Goal: Task Accomplishment & Management: Use online tool/utility

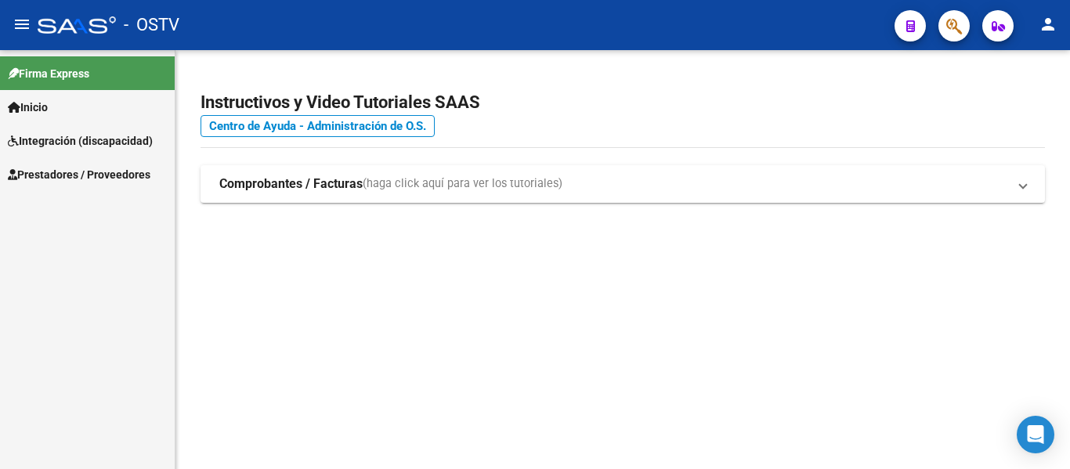
click at [76, 170] on span "Prestadores / Proveedores" at bounding box center [79, 174] width 143 height 17
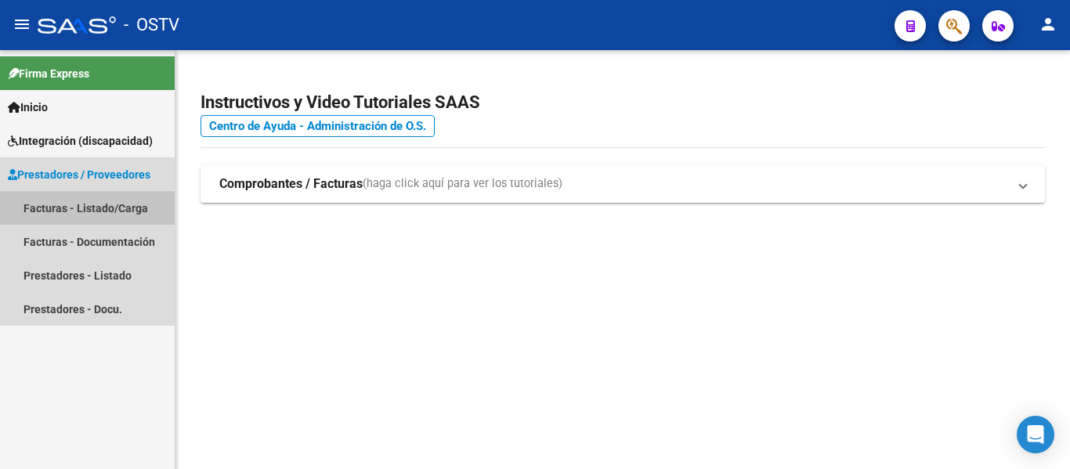
click at [100, 204] on link "Facturas - Listado/Carga" at bounding box center [87, 208] width 175 height 34
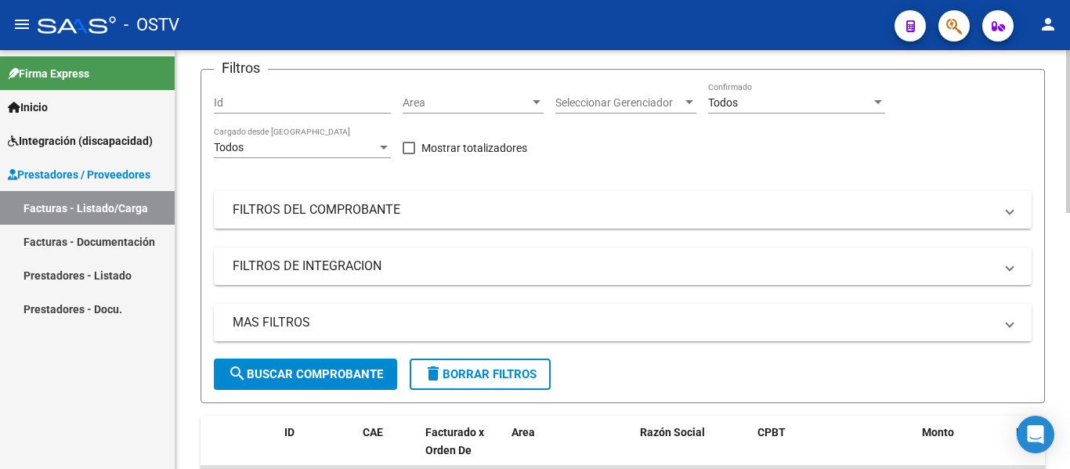
scroll to position [235, 0]
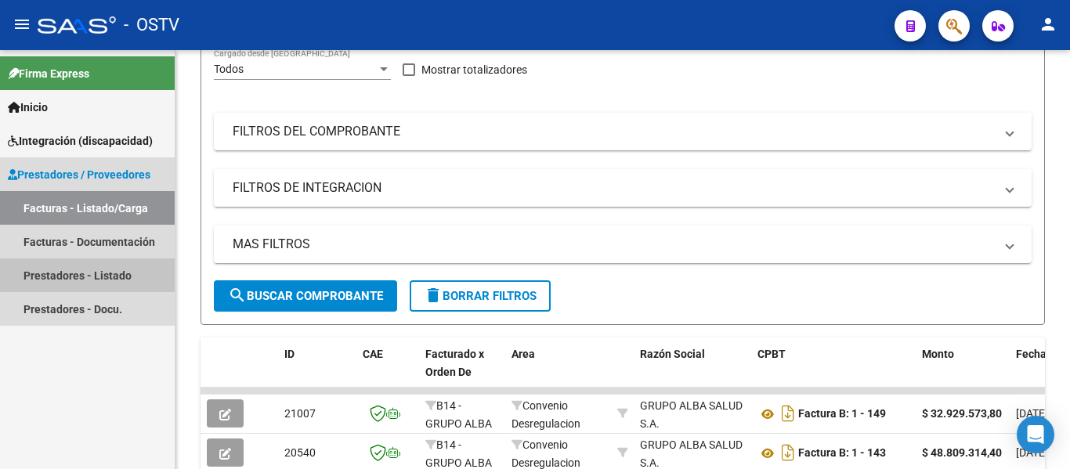
click at [80, 282] on link "Prestadores - Listado" at bounding box center [87, 275] width 175 height 34
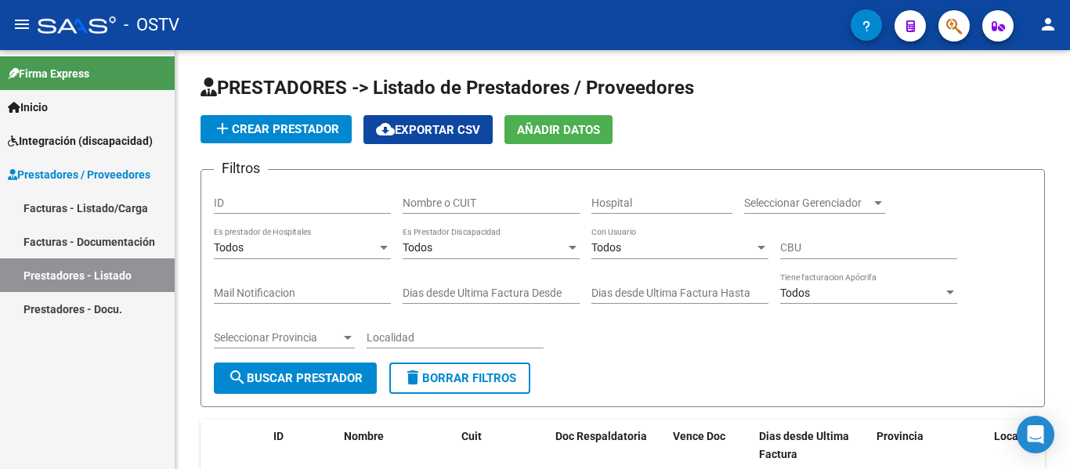
click at [64, 136] on span "Integración (discapacidad)" at bounding box center [80, 140] width 145 height 17
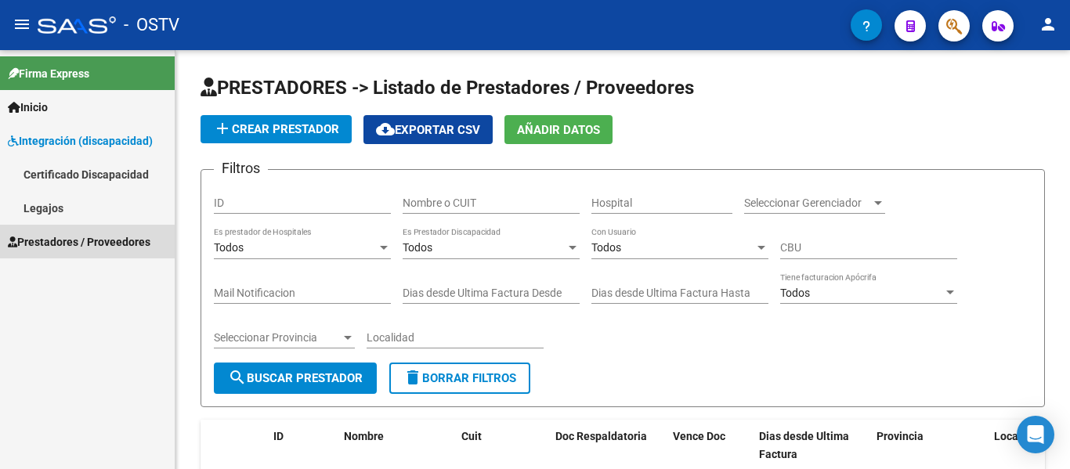
click at [56, 241] on span "Prestadores / Proveedores" at bounding box center [79, 241] width 143 height 17
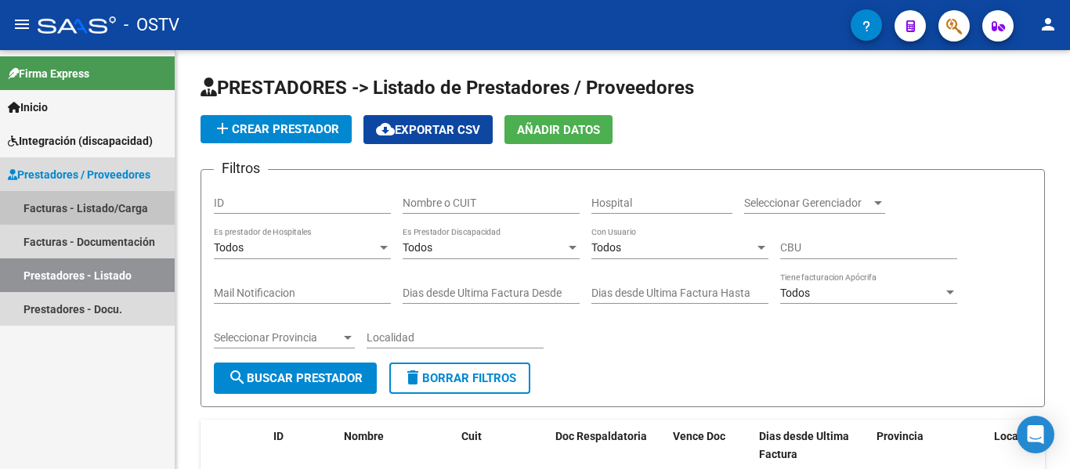
click at [92, 200] on link "Facturas - Listado/Carga" at bounding box center [87, 208] width 175 height 34
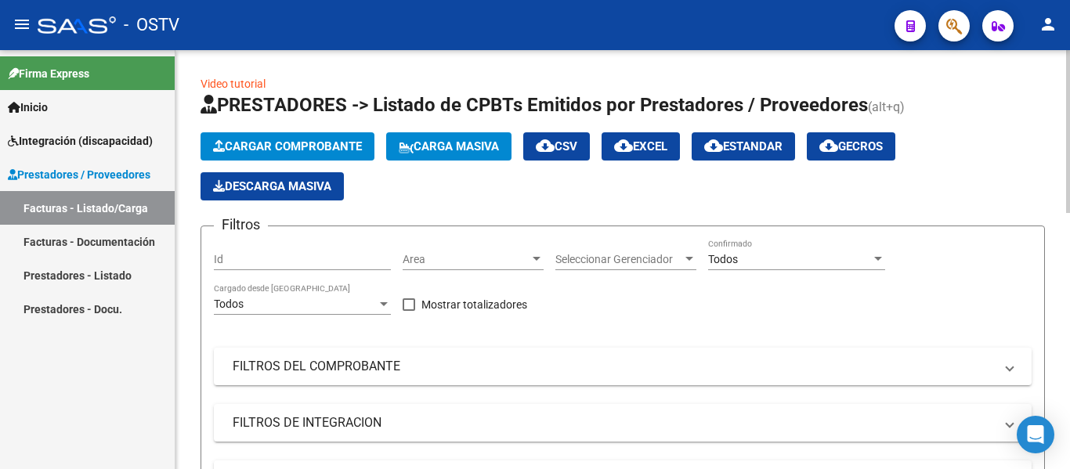
click at [285, 142] on span "Cargar Comprobante" at bounding box center [287, 146] width 149 height 14
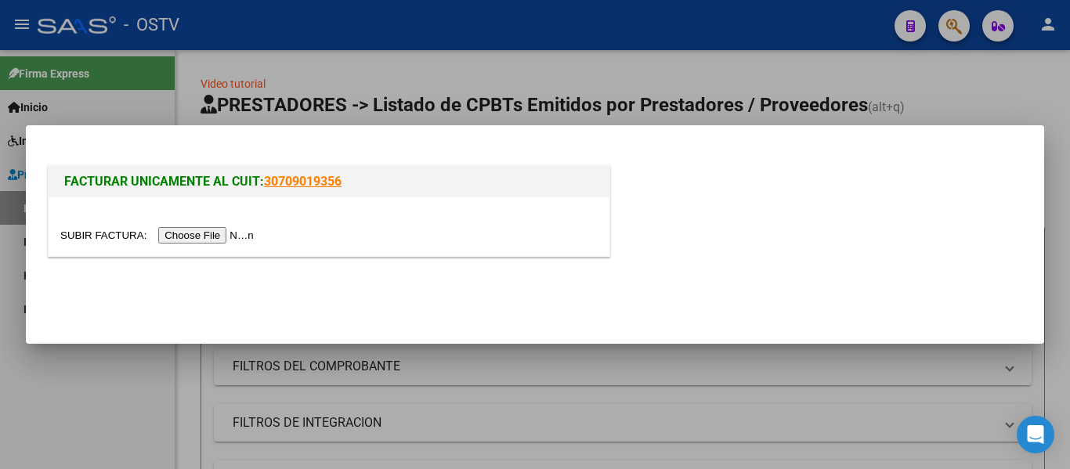
click at [982, 113] on div at bounding box center [535, 234] width 1070 height 469
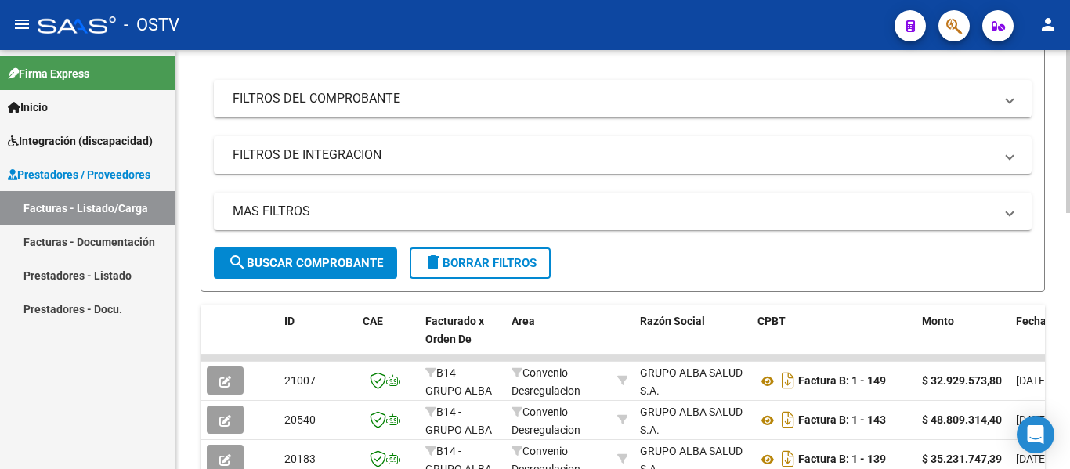
scroll to position [111, 0]
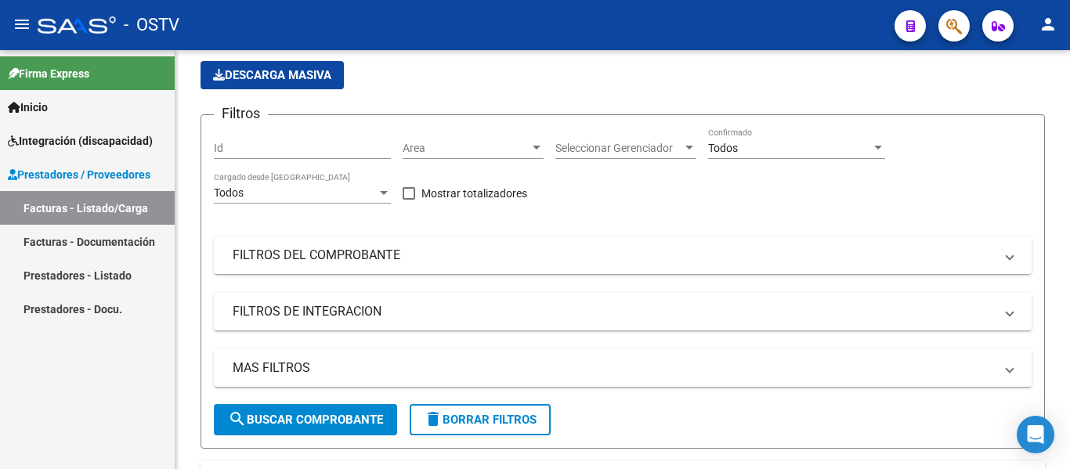
click at [72, 275] on link "Prestadores - Listado" at bounding box center [87, 275] width 175 height 34
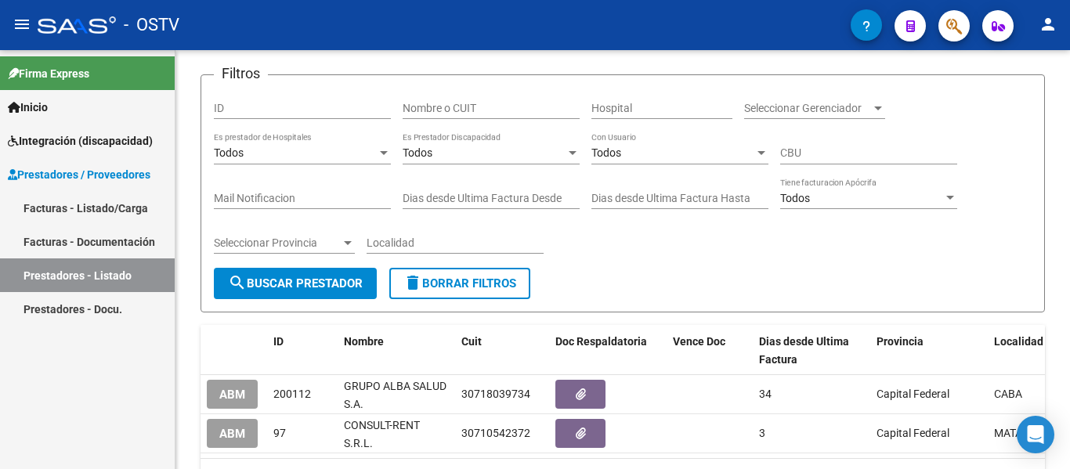
scroll to position [111, 0]
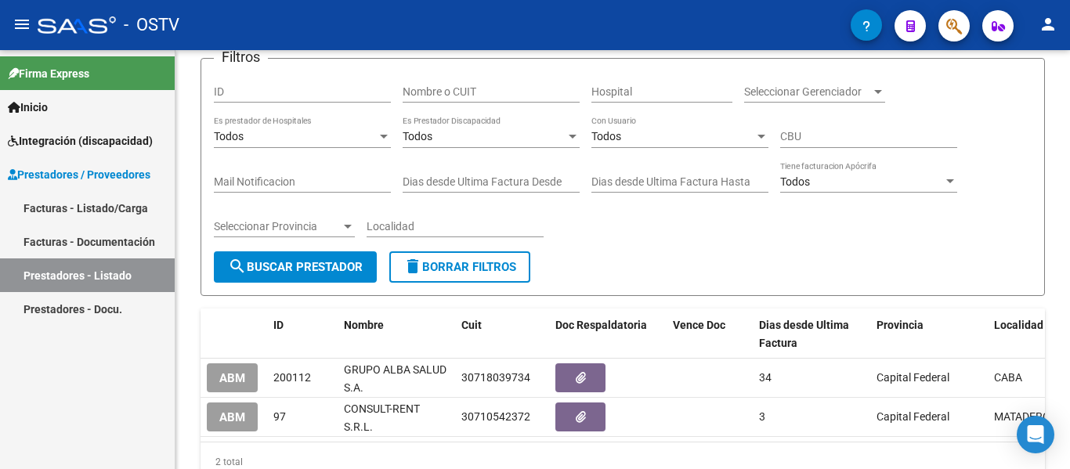
click at [89, 210] on link "Facturas - Listado/Carga" at bounding box center [87, 208] width 175 height 34
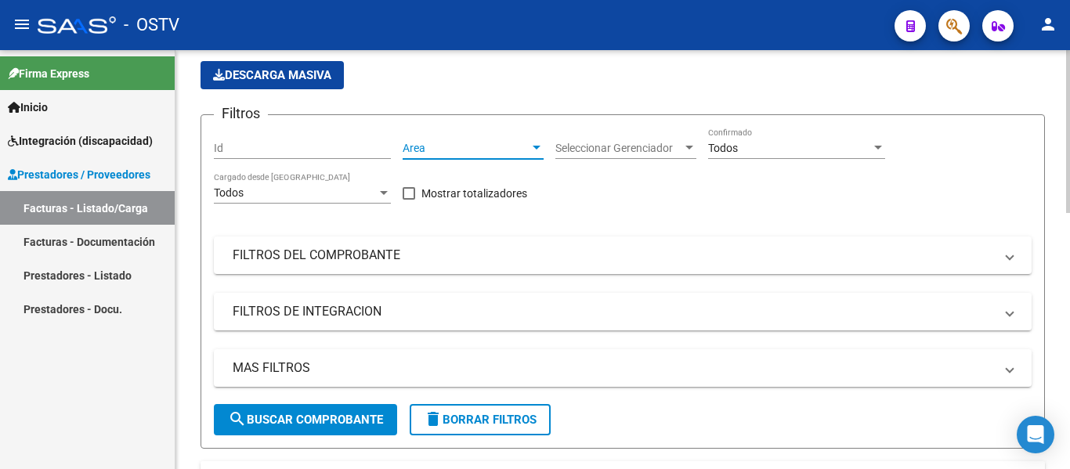
click at [529, 142] on div at bounding box center [536, 148] width 14 height 13
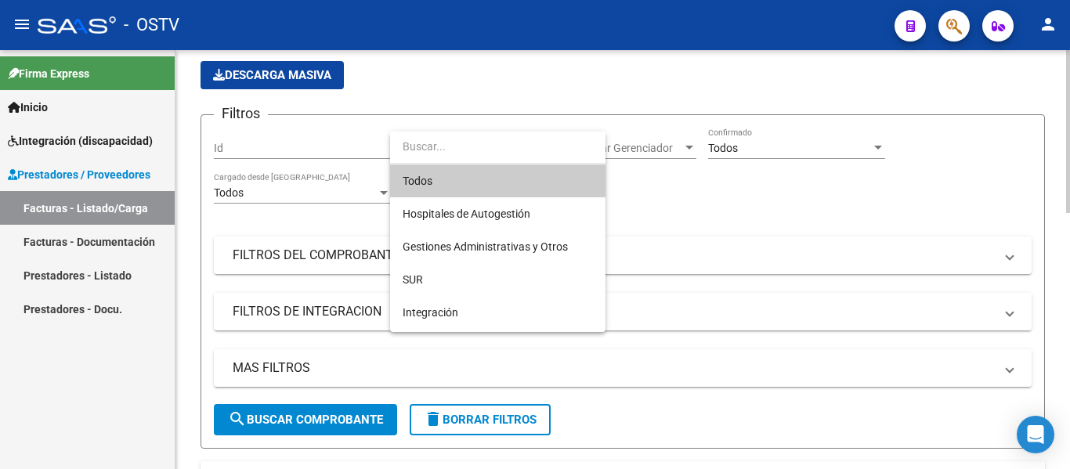
click at [738, 222] on div at bounding box center [535, 234] width 1070 height 469
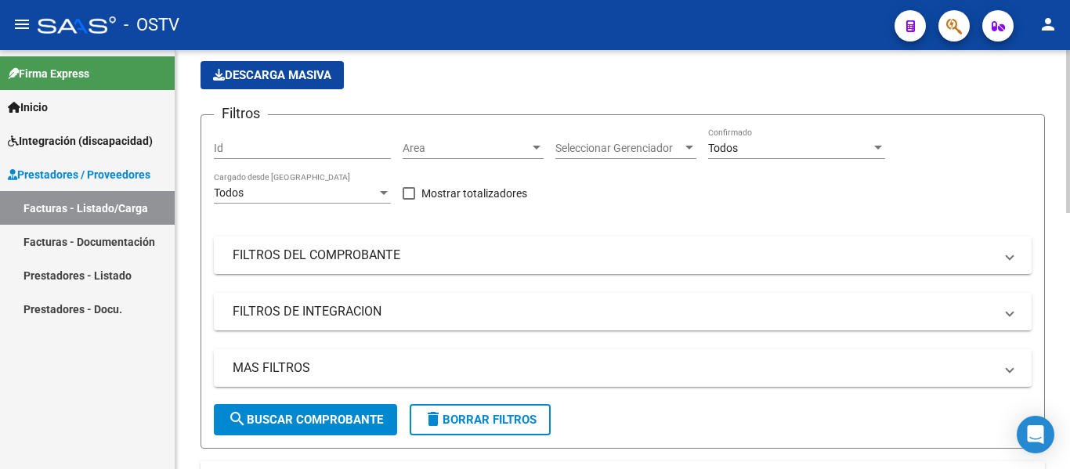
click at [527, 143] on span "Area" at bounding box center [465, 148] width 127 height 13
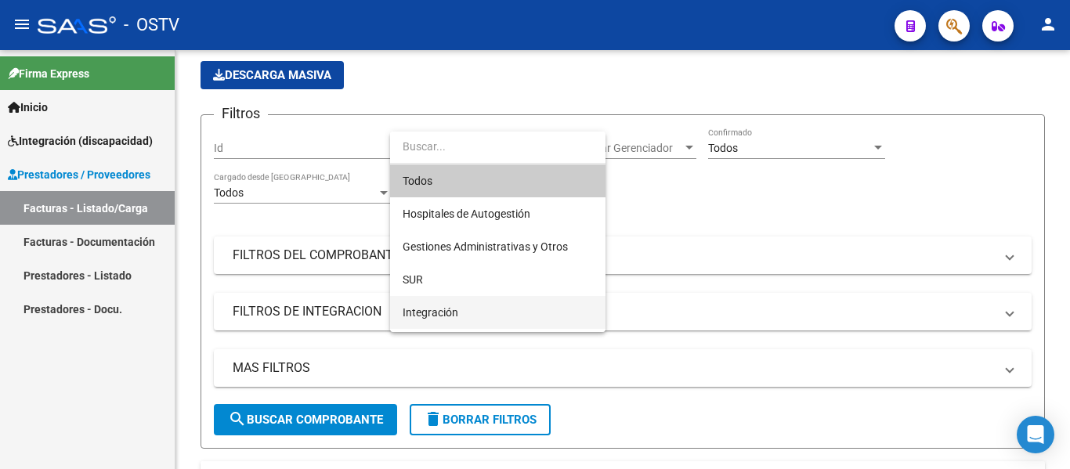
click at [478, 307] on span "Integración" at bounding box center [497, 312] width 190 height 33
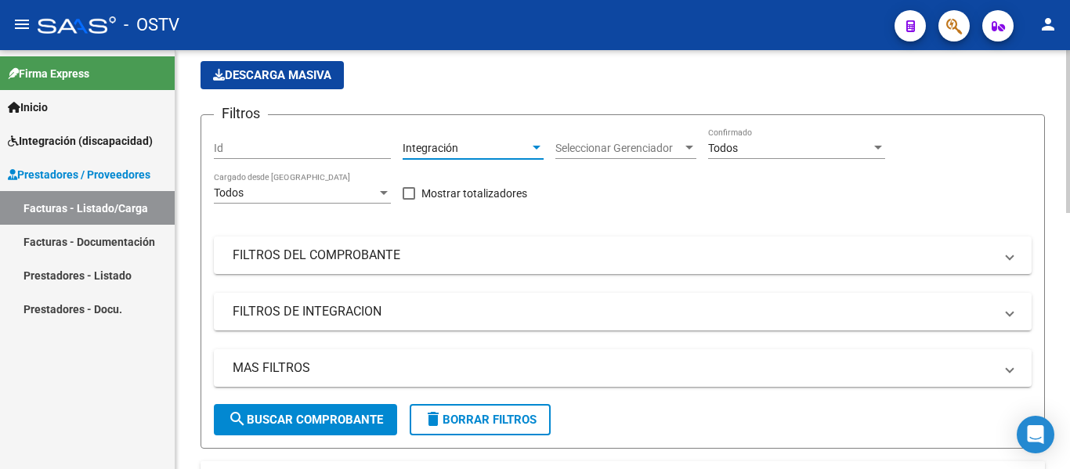
click at [628, 139] on div "Seleccionar Gerenciador Seleccionar Gerenciador" at bounding box center [625, 143] width 141 height 31
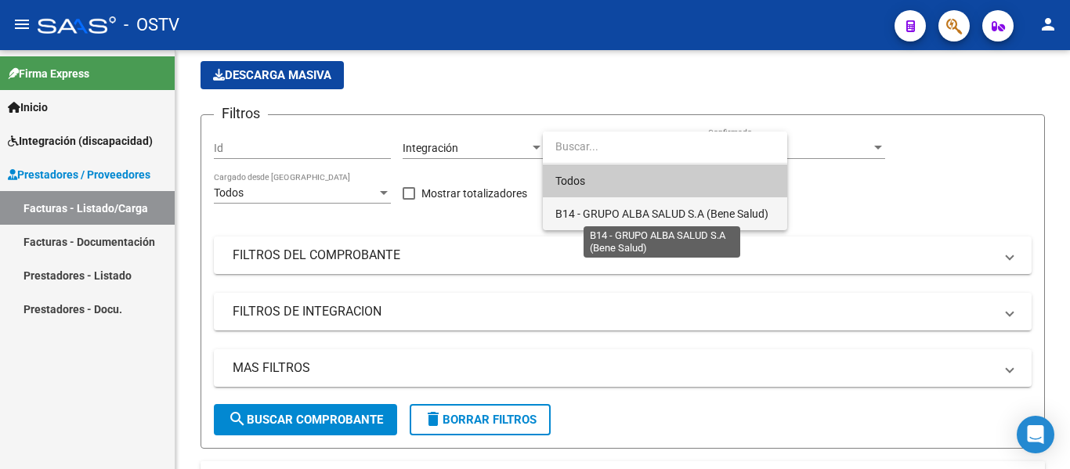
click at [632, 208] on span "B14 - GRUPO ALBA SALUD S.A (Bene Salud)" at bounding box center [661, 214] width 213 height 13
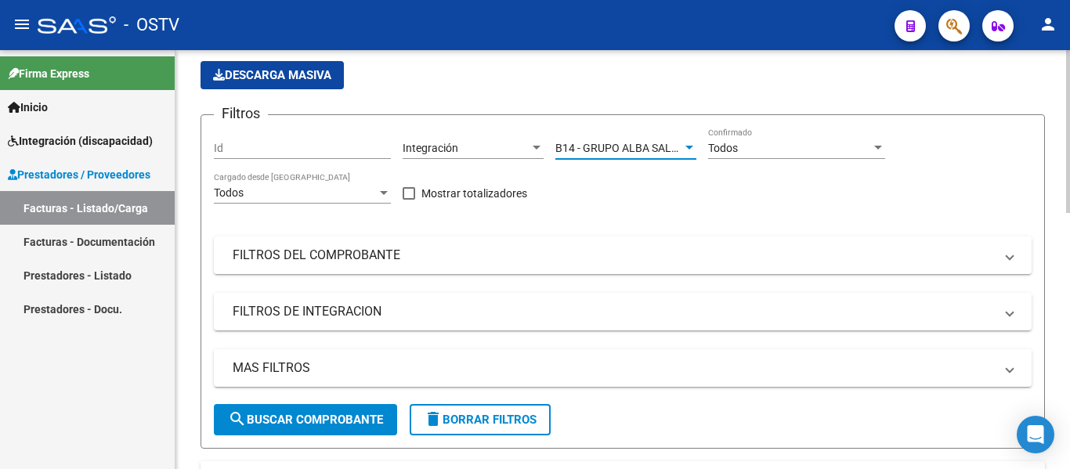
click at [787, 146] on div "Todos" at bounding box center [789, 148] width 163 height 13
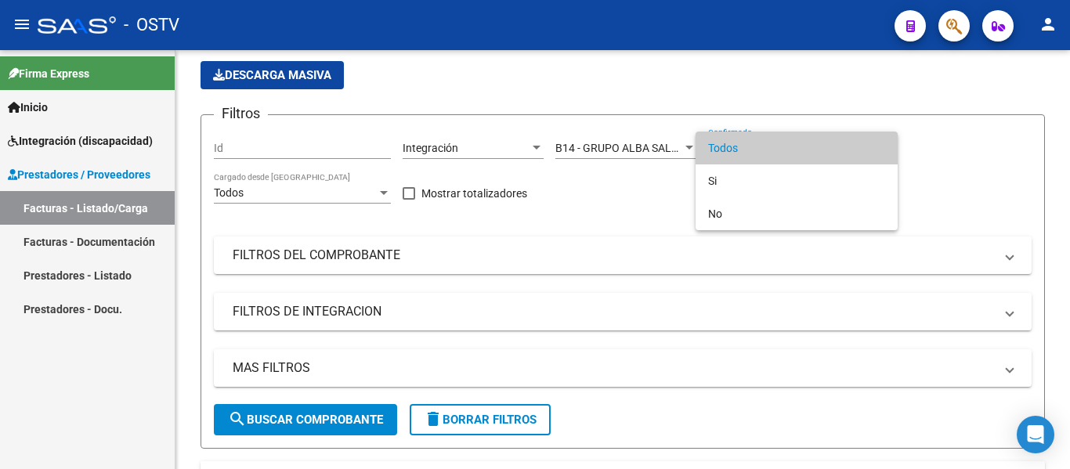
click at [693, 90] on div at bounding box center [535, 234] width 1070 height 469
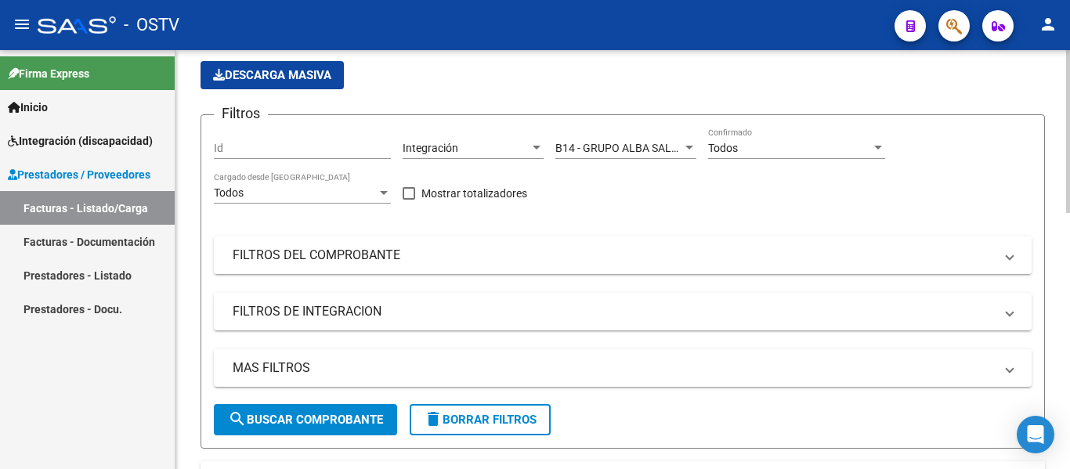
scroll to position [189, 0]
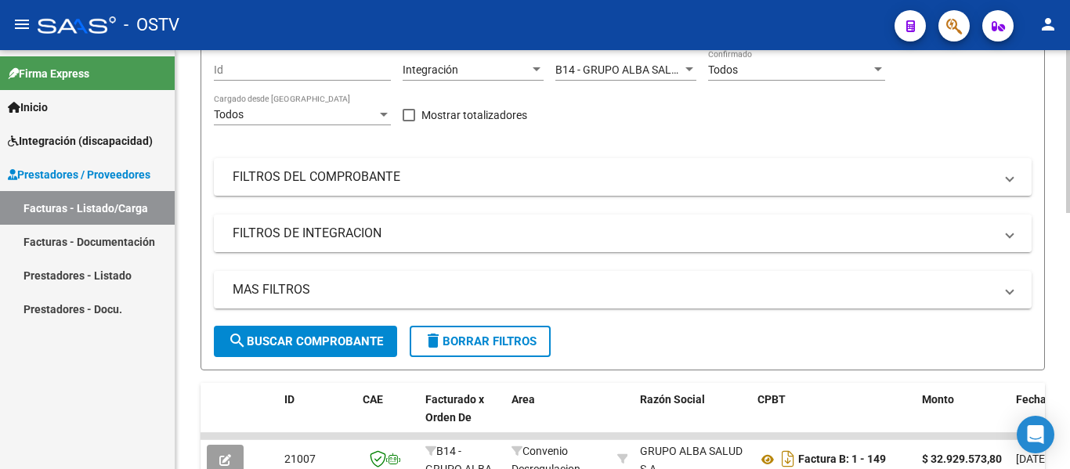
click at [999, 234] on span "FILTROS DE INTEGRACION" at bounding box center [620, 233] width 774 height 17
